Goal: Task Accomplishment & Management: Manage account settings

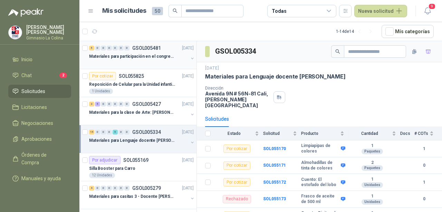
click at [136, 60] on div at bounding box center [138, 63] width 99 height 6
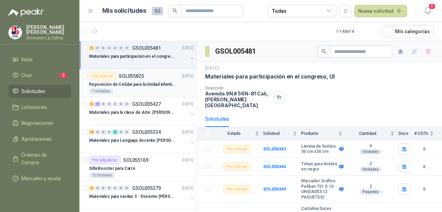
click at [137, 78] on div "Por cotizar SOL055825" at bounding box center [116, 76] width 55 height 8
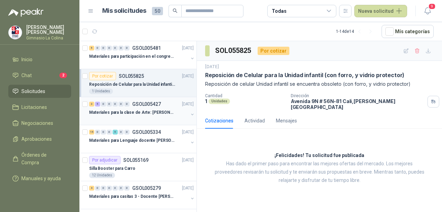
click at [141, 109] on p "Materiales para la clase de Arte: [PERSON_NAME]" at bounding box center [132, 112] width 86 height 7
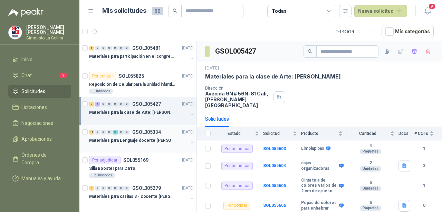
click at [149, 134] on div "15 0 0 0 5 0 0 GSOL005334 [DATE]" at bounding box center [142, 132] width 106 height 8
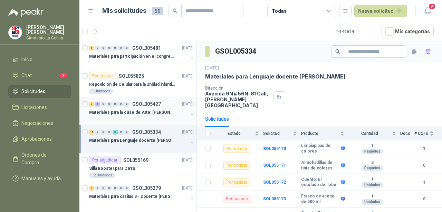
click at [148, 106] on p "GSOL005427" at bounding box center [146, 104] width 29 height 5
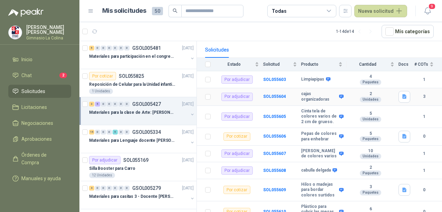
scroll to position [92, 0]
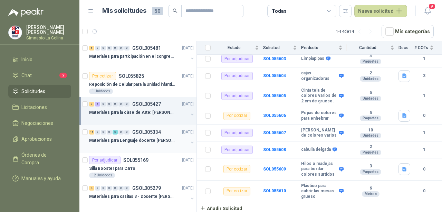
click at [140, 138] on p "Materiales para Lenguaje docente [PERSON_NAME]" at bounding box center [132, 140] width 86 height 7
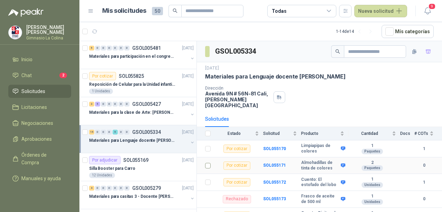
scroll to position [35, 0]
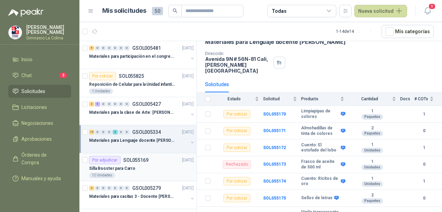
click at [151, 168] on div "Silla Booster para Carro" at bounding box center [141, 168] width 105 height 8
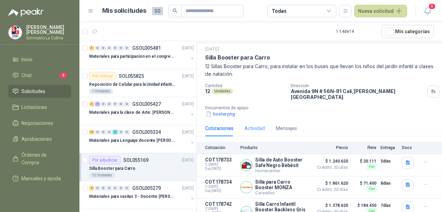
scroll to position [24, 0]
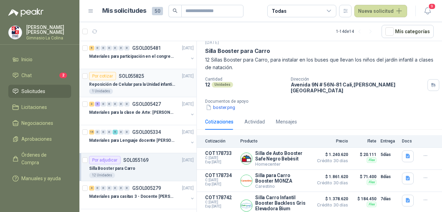
click at [129, 83] on p "Reposición de Celular para la Unidad infantil (con forro, y vidrio protector)" at bounding box center [132, 84] width 86 height 7
